Goal: Transaction & Acquisition: Book appointment/travel/reservation

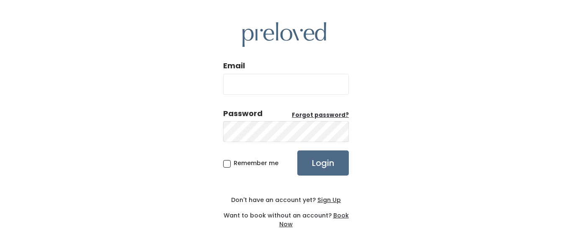
click at [296, 80] on input "Email" at bounding box center [286, 84] width 126 height 21
type input "[PERSON_NAME][EMAIL_ADDRESS][PERSON_NAME][DOMAIN_NAME]"
click at [231, 166] on label "Remember me" at bounding box center [250, 163] width 55 height 9
click at [234, 164] on input "Remember me" at bounding box center [236, 161] width 5 height 5
checkbox input "true"
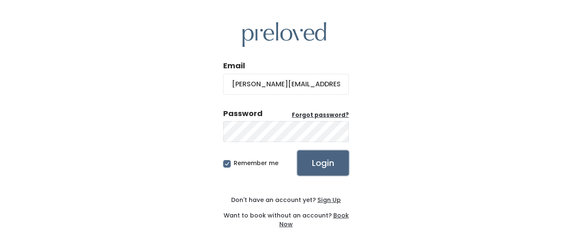
click at [319, 158] on input "Login" at bounding box center [322, 162] width 51 height 25
click at [310, 112] on u "Forgot password?" at bounding box center [320, 115] width 57 height 8
click at [330, 166] on input "Login" at bounding box center [322, 162] width 51 height 25
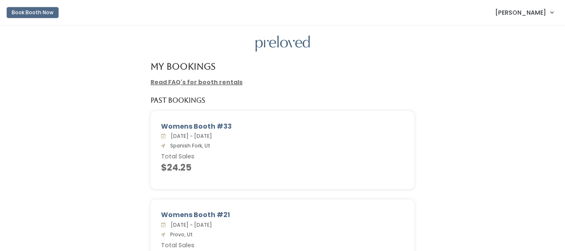
click at [43, 12] on button "Book Booth Now" at bounding box center [33, 12] width 52 height 11
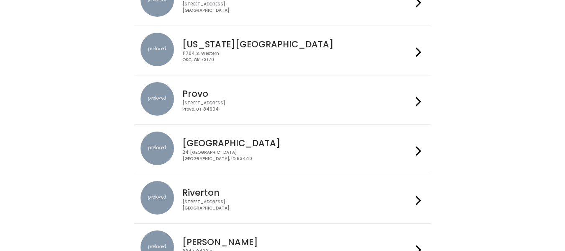
scroll to position [176, 0]
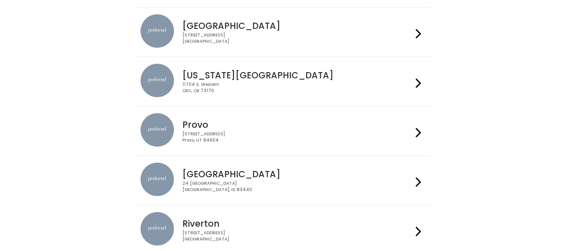
click at [259, 141] on div "230 W Cougar Blvd Provo, UT 84604" at bounding box center [297, 137] width 230 height 12
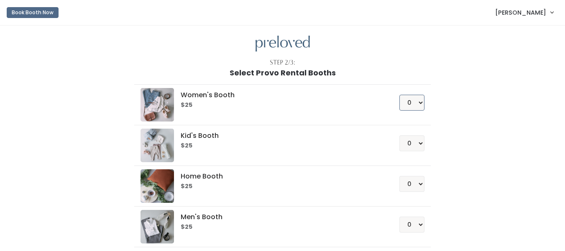
click at [415, 101] on select "0 1 2 3 4" at bounding box center [412, 103] width 25 height 16
select select "1"
click at [400, 95] on select "0 1 2 3 4" at bounding box center [412, 103] width 25 height 16
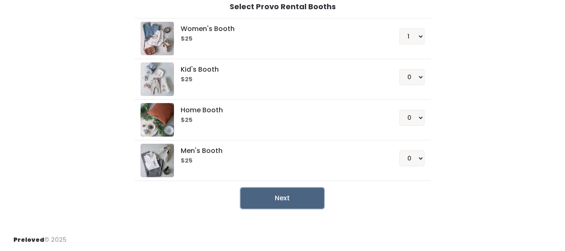
click at [286, 195] on button "Next" at bounding box center [283, 197] width 84 height 21
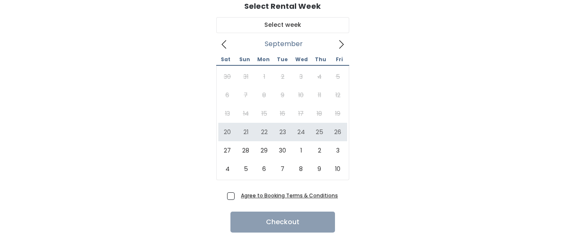
scroll to position [67, 0]
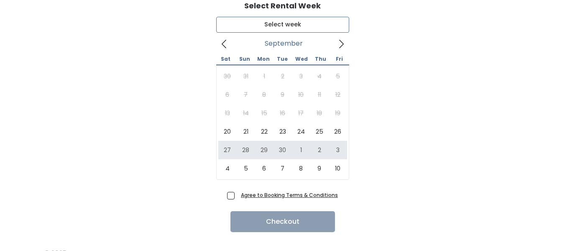
type input "[DATE] to [DATE]"
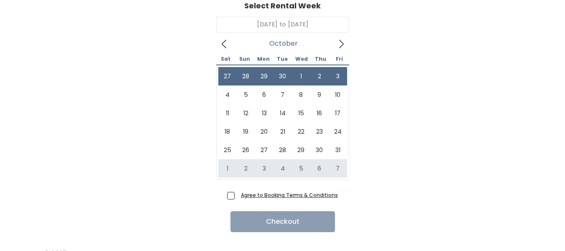
click at [238, 195] on span "Agree to Booking Terms & Conditions" at bounding box center [288, 194] width 100 height 8
click at [238, 195] on input "Agree to Booking Terms & Conditions" at bounding box center [240, 192] width 5 height 5
checkbox input "true"
